Goal: Find specific page/section: Find specific page/section

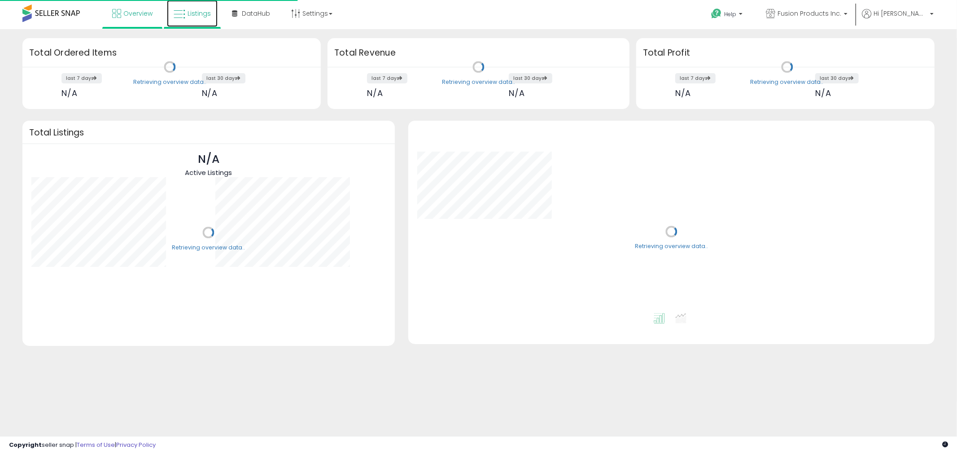
click at [176, 14] on icon at bounding box center [180, 15] width 12 height 12
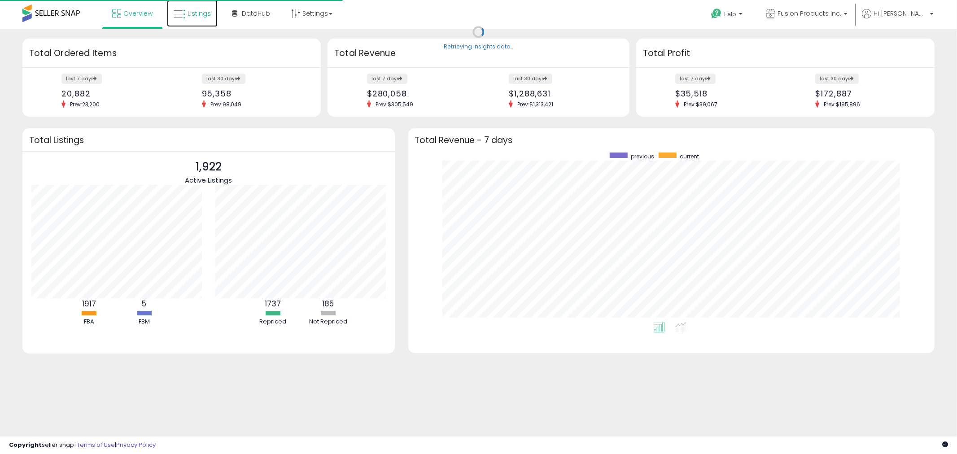
scroll to position [169, 509]
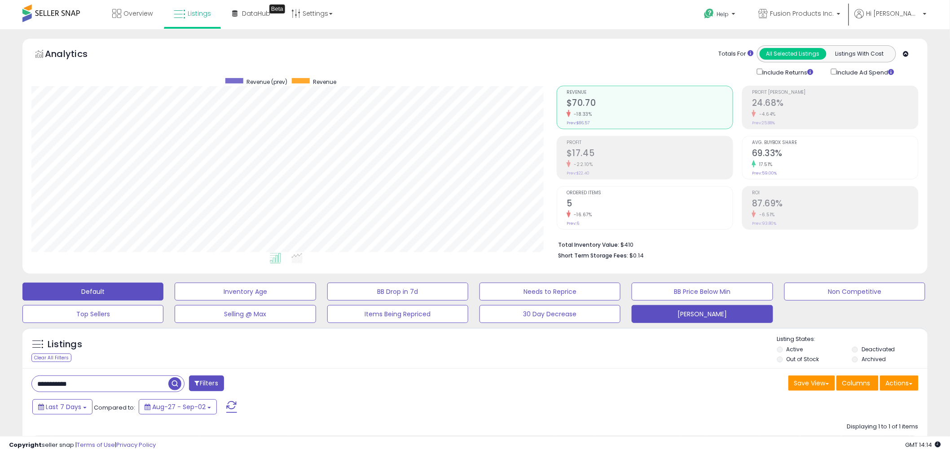
click at [706, 320] on button "[PERSON_NAME]" at bounding box center [701, 314] width 141 height 18
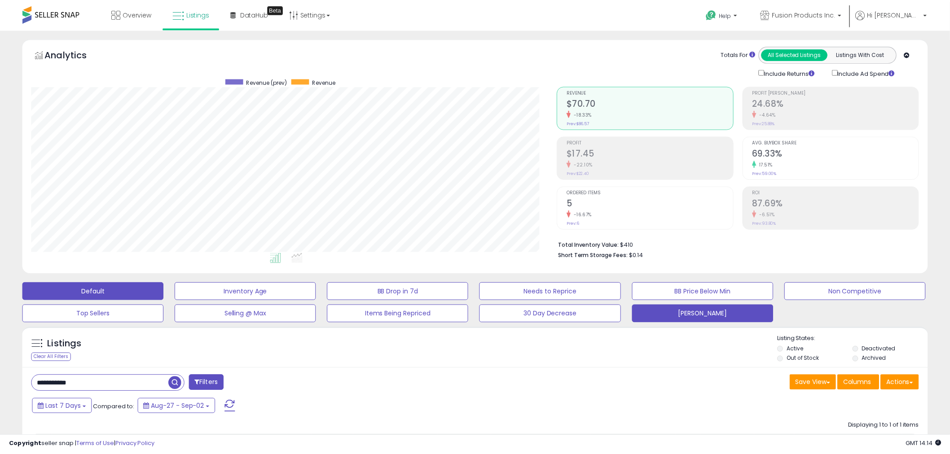
scroll to position [184, 530]
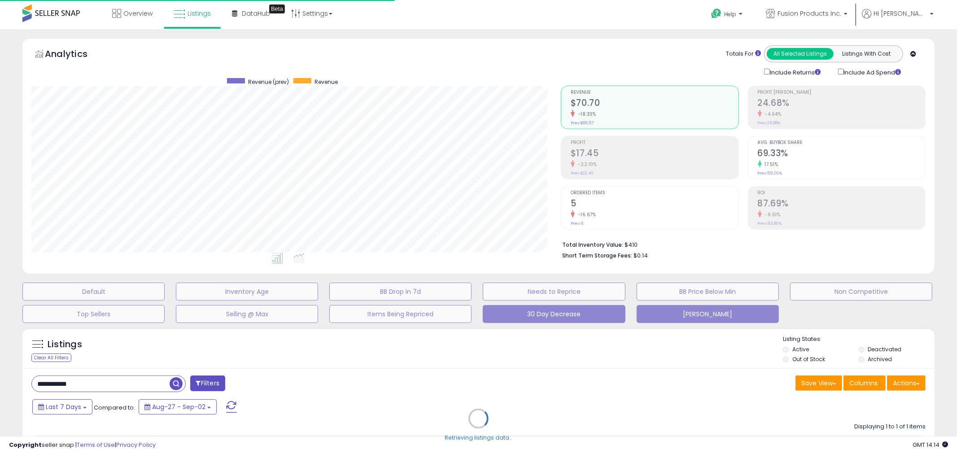
type input "**********"
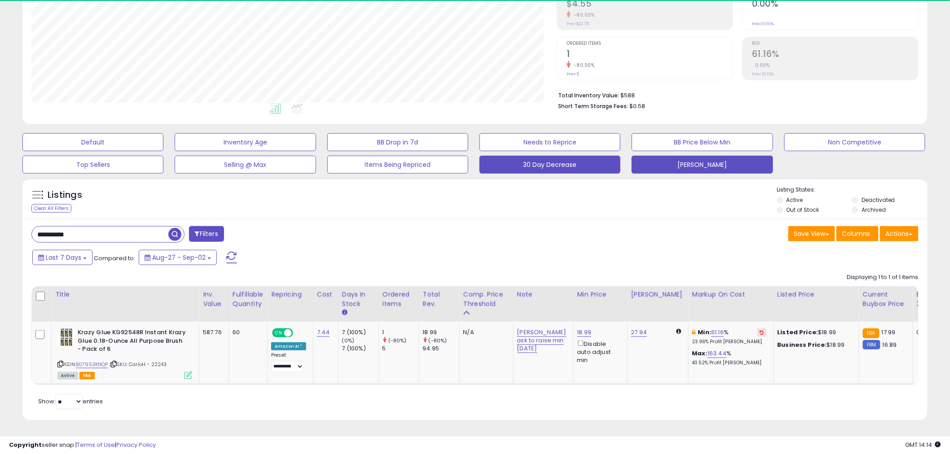
scroll to position [184, 525]
